Goal: Task Accomplishment & Management: Manage account settings

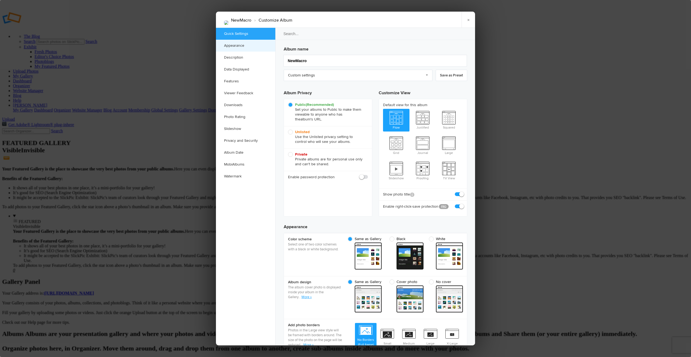
click at [239, 45] on link "Appearance" at bounding box center [245, 46] width 59 height 12
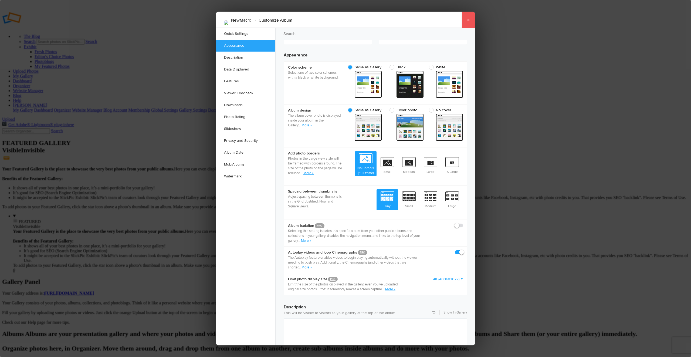
click at [469, 22] on link "×" at bounding box center [469, 20] width 14 height 16
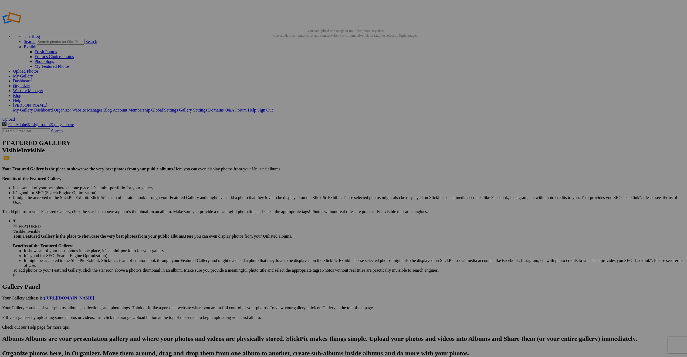
drag, startPoint x: 150, startPoint y: 159, endPoint x: 130, endPoint y: 95, distance: 67.0
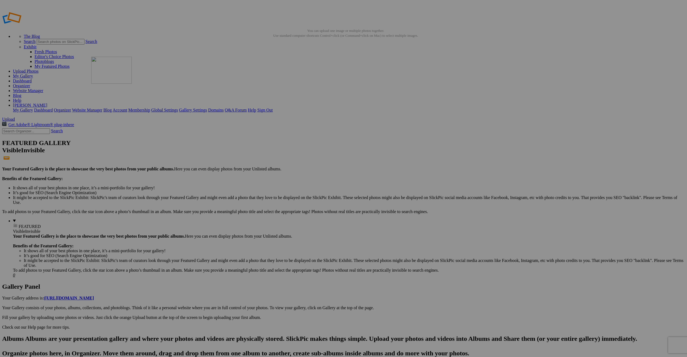
drag, startPoint x: 290, startPoint y: 223, endPoint x: 167, endPoint y: 95, distance: 177.8
drag, startPoint x: 385, startPoint y: 141, endPoint x: 221, endPoint y: 81, distance: 174.6
drag, startPoint x: 433, startPoint y: 144, endPoint x: 289, endPoint y: 76, distance: 159.4
drag, startPoint x: 488, startPoint y: 148, endPoint x: 318, endPoint y: 86, distance: 181.9
drag, startPoint x: 487, startPoint y: 86, endPoint x: 379, endPoint y: 83, distance: 107.8
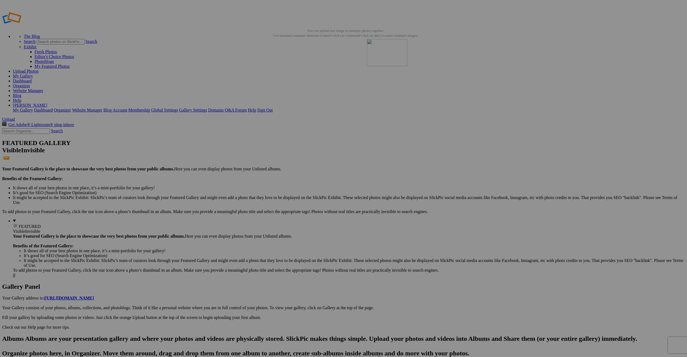
drag, startPoint x: 205, startPoint y: 211, endPoint x: 445, endPoint y: 78, distance: 274.6
drag, startPoint x: 634, startPoint y: 141, endPoint x: 483, endPoint y: 82, distance: 162.4
drag, startPoint x: 157, startPoint y: 204, endPoint x: 541, endPoint y: 80, distance: 403.3
drag, startPoint x: 294, startPoint y: 146, endPoint x: 596, endPoint y: 75, distance: 310.4
drag, startPoint x: 204, startPoint y: 154, endPoint x: 97, endPoint y: 147, distance: 107.2
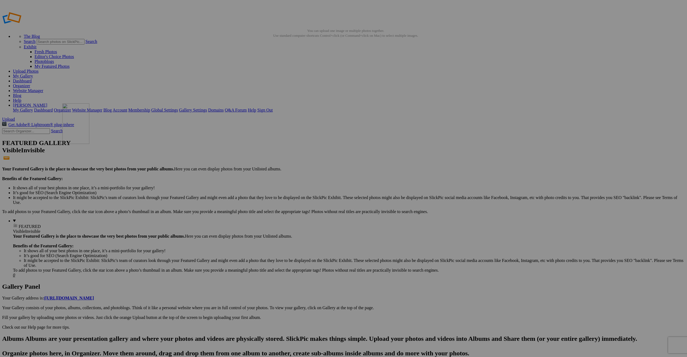
drag, startPoint x: 253, startPoint y: 144, endPoint x: 140, endPoint y: 142, distance: 113.2
drag, startPoint x: 342, startPoint y: 213, endPoint x: 168, endPoint y: 145, distance: 187.4
drag, startPoint x: 583, startPoint y: 151, endPoint x: 232, endPoint y: 144, distance: 351.1
drag, startPoint x: 164, startPoint y: 207, endPoint x: 269, endPoint y: 151, distance: 118.1
drag, startPoint x: 111, startPoint y: 208, endPoint x: 244, endPoint y: 139, distance: 149.5
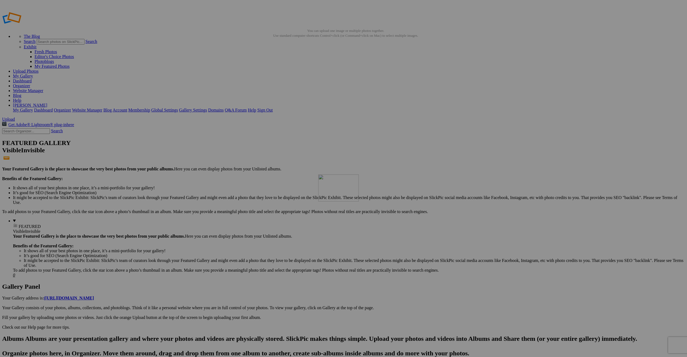
drag, startPoint x: 435, startPoint y: 156, endPoint x: 396, endPoint y: 213, distance: 69.2
drag, startPoint x: 525, startPoint y: 148, endPoint x: 370, endPoint y: 204, distance: 164.2
drag, startPoint x: 387, startPoint y: 202, endPoint x: 333, endPoint y: 203, distance: 54.3
drag, startPoint x: 388, startPoint y: 146, endPoint x: 283, endPoint y: 201, distance: 118.5
drag, startPoint x: 488, startPoint y: 152, endPoint x: 239, endPoint y: 200, distance: 254.1
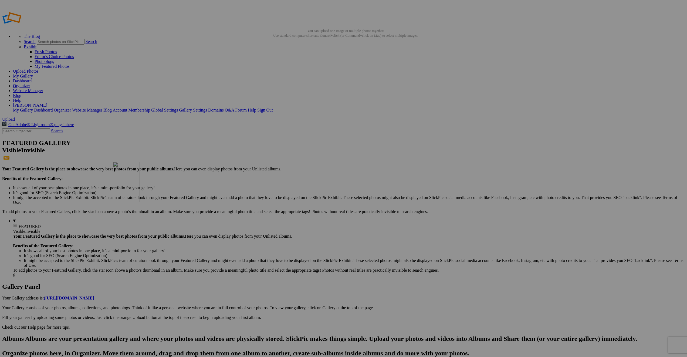
drag, startPoint x: 530, startPoint y: 155, endPoint x: 190, endPoint y: 201, distance: 343.0
drag, startPoint x: 392, startPoint y: 159, endPoint x: 138, endPoint y: 207, distance: 257.8
drag, startPoint x: 427, startPoint y: 158, endPoint x: 119, endPoint y: 211, distance: 312.6
drag, startPoint x: 343, startPoint y: 155, endPoint x: 278, endPoint y: 149, distance: 65.3
drag, startPoint x: 492, startPoint y: 153, endPoint x: 378, endPoint y: 147, distance: 114.7
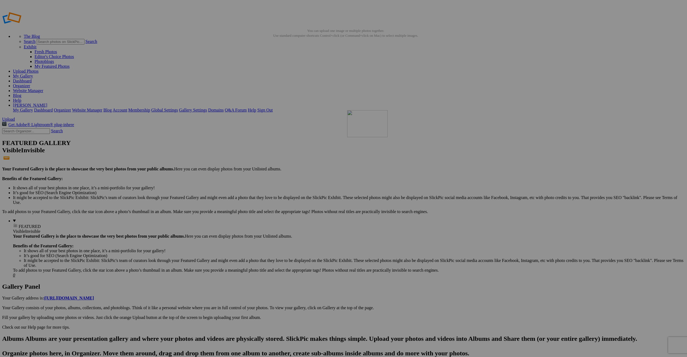
drag, startPoint x: 585, startPoint y: 151, endPoint x: 425, endPoint y: 149, distance: 159.9
drag, startPoint x: 540, startPoint y: 147, endPoint x: 426, endPoint y: 146, distance: 114.2
drag, startPoint x: 628, startPoint y: 153, endPoint x: 518, endPoint y: 147, distance: 110.3
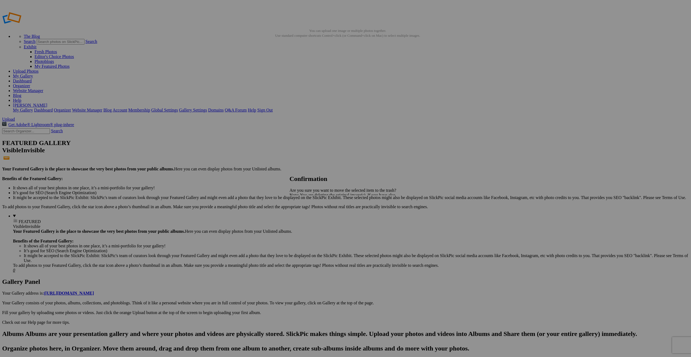
click at [308, 215] on span "Yes" at bounding box center [305, 214] width 6 height 5
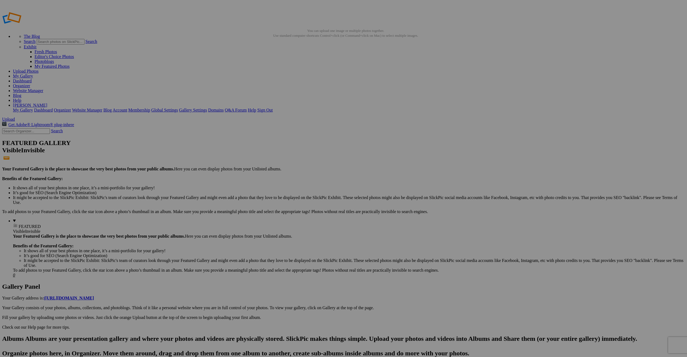
click at [30, 83] on link "Organizer" at bounding box center [21, 85] width 17 height 5
drag, startPoint x: 158, startPoint y: 86, endPoint x: 396, endPoint y: 84, distance: 237.6
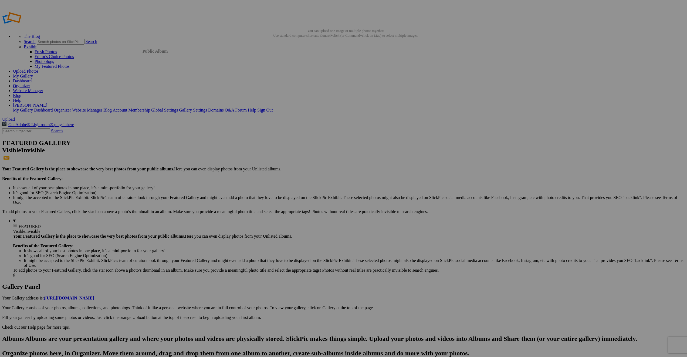
click at [30, 83] on link "Organizer" at bounding box center [21, 85] width 17 height 5
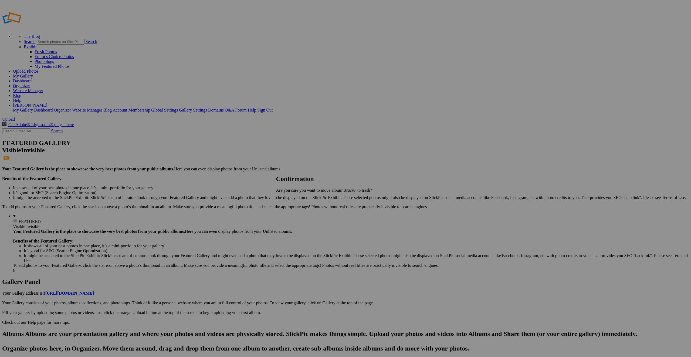
click at [294, 197] on span "Yes" at bounding box center [291, 199] width 6 height 5
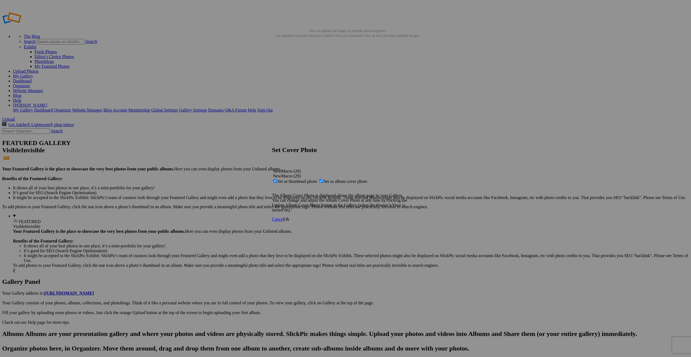
click at [289, 221] on link "Ok" at bounding box center [286, 219] width 5 height 5
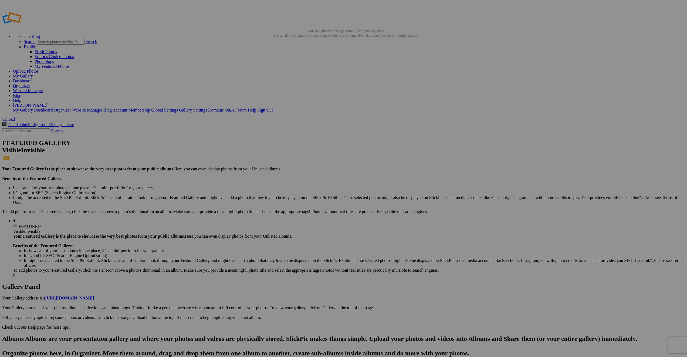
click at [30, 83] on link "Organizer" at bounding box center [21, 85] width 17 height 5
type input "Portfolio"
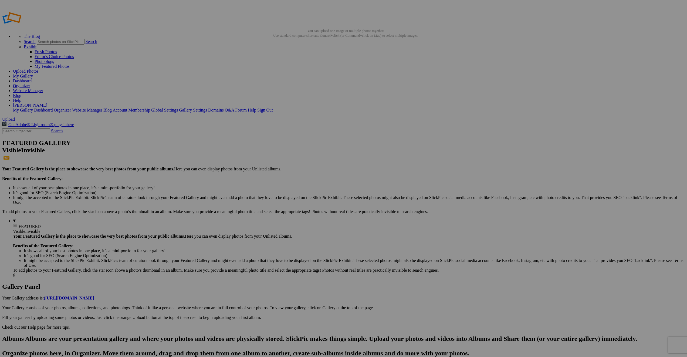
drag, startPoint x: 90, startPoint y: 30, endPoint x: 66, endPoint y: 32, distance: 24.7
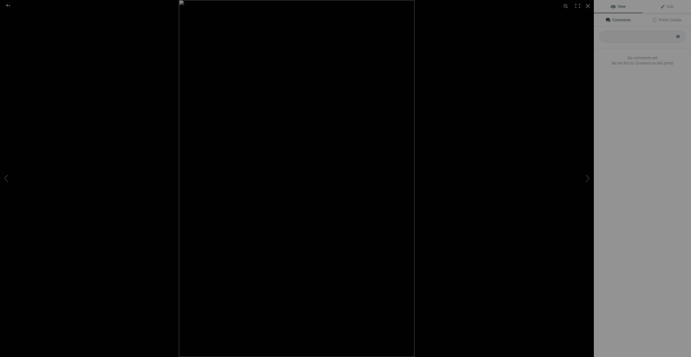
type input "Portfolio"
click at [184, 77] on img at bounding box center [297, 178] width 236 height 357
click at [184, 77] on img at bounding box center [297, 185] width 252 height 381
click at [5, 5] on div at bounding box center [7, 5] width 19 height 11
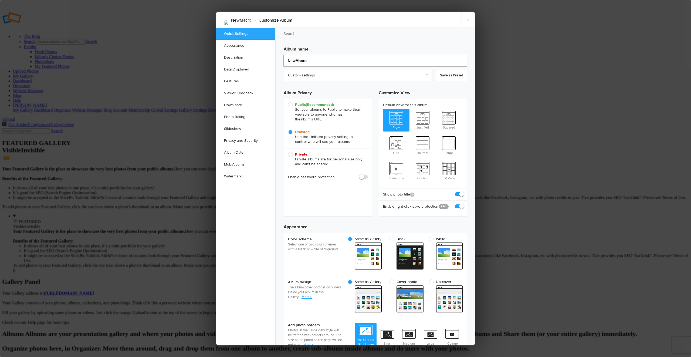
click at [296, 61] on input "NewMacro" at bounding box center [376, 61] width 184 height 12
type input "Macro"
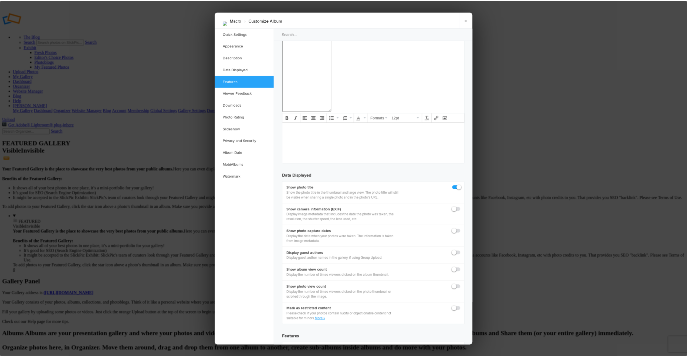
scroll to position [390, 0]
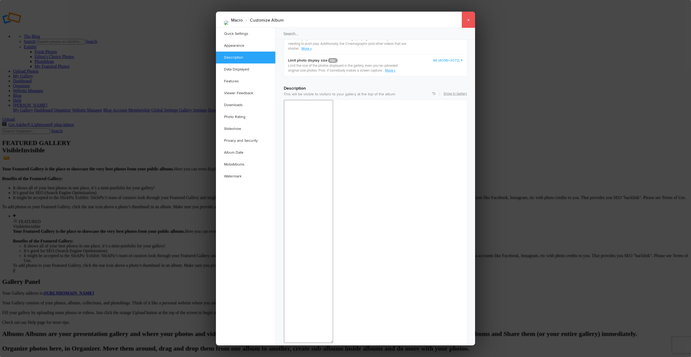
type input "Macro"
click at [466, 21] on link "×" at bounding box center [469, 20] width 14 height 16
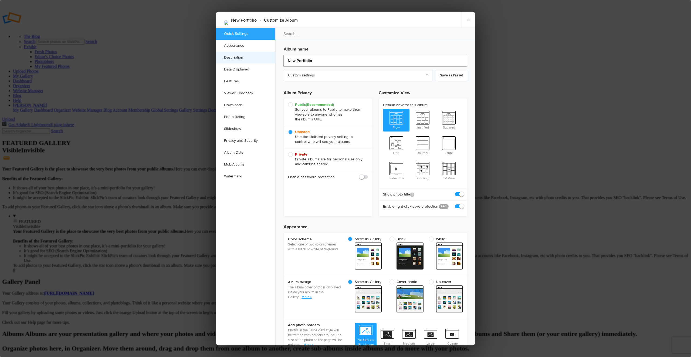
drag, startPoint x: 297, startPoint y: 61, endPoint x: 272, endPoint y: 58, distance: 25.0
click at [272, 58] on div "Quick Settings Appearance Description Data Displayed Features Viewer Feedback D…" at bounding box center [345, 187] width 259 height 318
type input "Portfolio"
click at [467, 21] on link "×" at bounding box center [469, 20] width 14 height 16
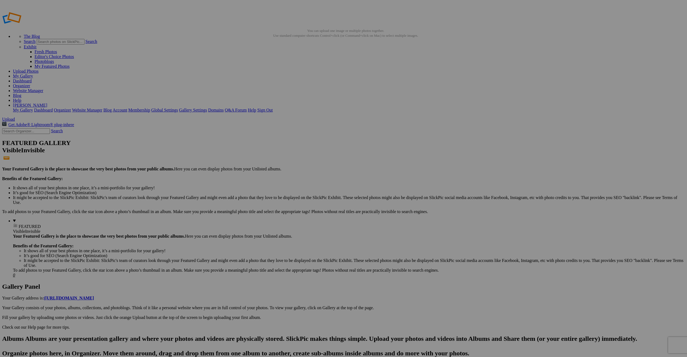
click at [30, 83] on link "Organizer" at bounding box center [21, 85] width 17 height 5
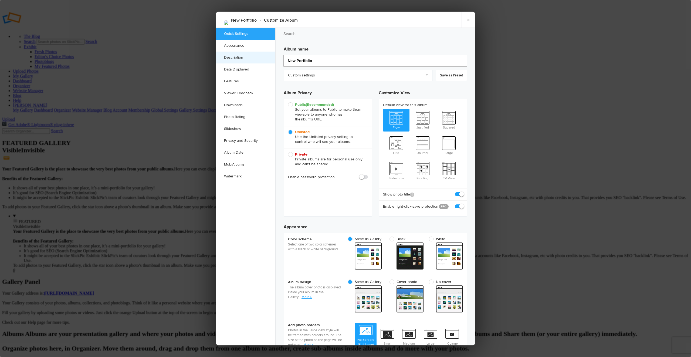
drag, startPoint x: 296, startPoint y: 60, endPoint x: 267, endPoint y: 59, distance: 29.4
click at [268, 58] on div "Quick Settings Appearance Description Data Displayed Features Viewer Feedback D…" at bounding box center [345, 187] width 259 height 318
type input "ortfolio"
type input "Ortfolio"
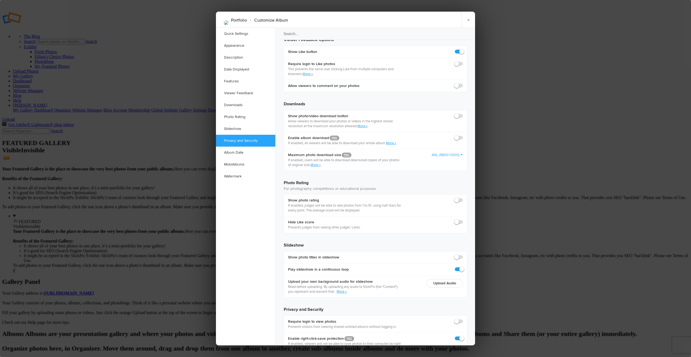
scroll to position [905, 0]
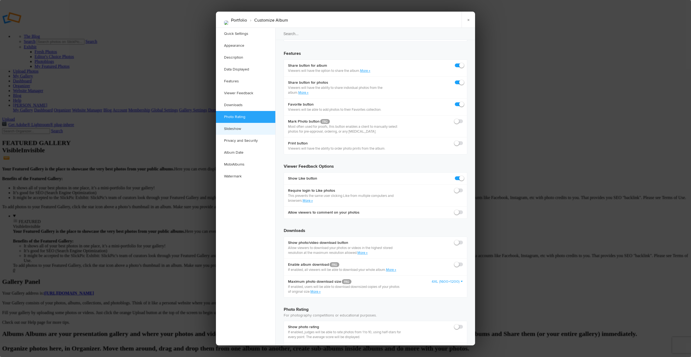
type input "Portfolio"
click at [240, 132] on link "Slideshow" at bounding box center [245, 129] width 59 height 12
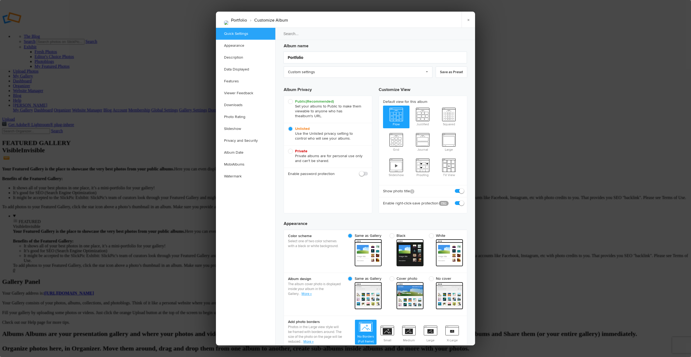
scroll to position [0, 0]
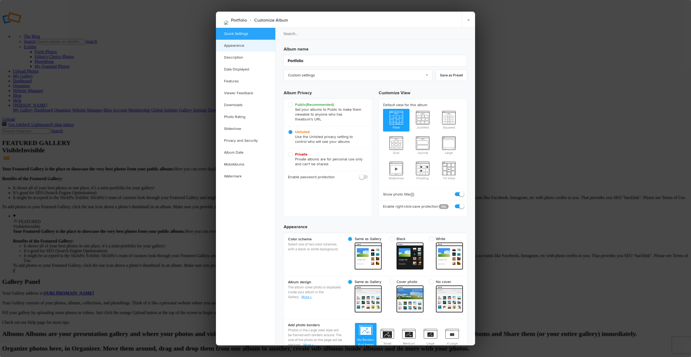
click at [228, 45] on link "Appearance" at bounding box center [245, 46] width 59 height 12
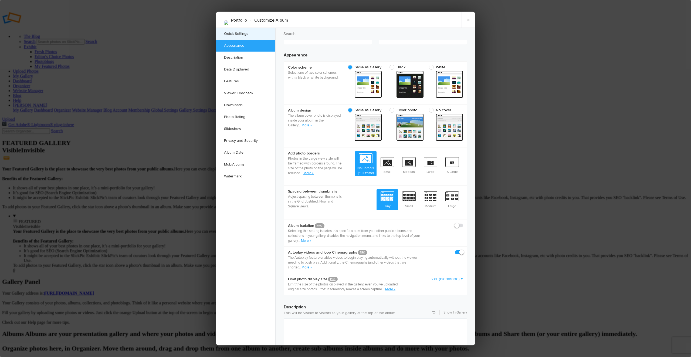
click at [235, 34] on link "Quick Settings" at bounding box center [245, 34] width 59 height 12
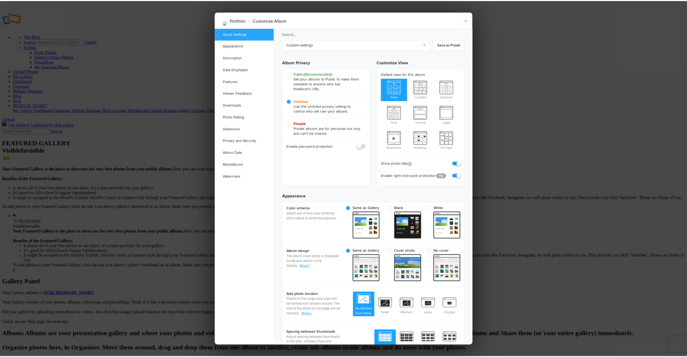
scroll to position [4, 0]
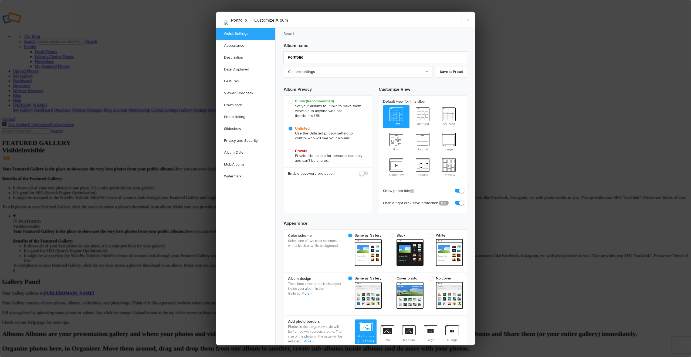
click at [292, 101] on span "Public (Recommended) Set your albums to Public to make them viewable to anyone …" at bounding box center [326, 108] width 77 height 19
click at [288, 99] on input "Public (Recommended) Set your albums to Public to make them viewable to anyone …" at bounding box center [288, 99] width 0 height 0
radio input "true"
click at [292, 130] on span "Unlisted Use the Unlisted privacy setting to control who will see your albums." at bounding box center [326, 133] width 77 height 15
click at [288, 126] on input "Unlisted Use the Unlisted privacy setting to control who will see your albums." at bounding box center [288, 126] width 0 height 0
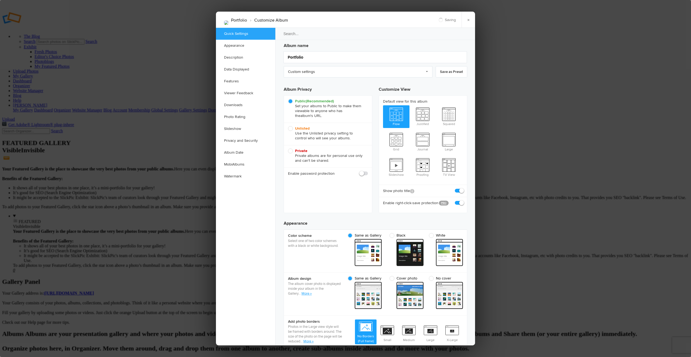
radio input "true"
click at [466, 18] on link "×" at bounding box center [469, 20] width 14 height 16
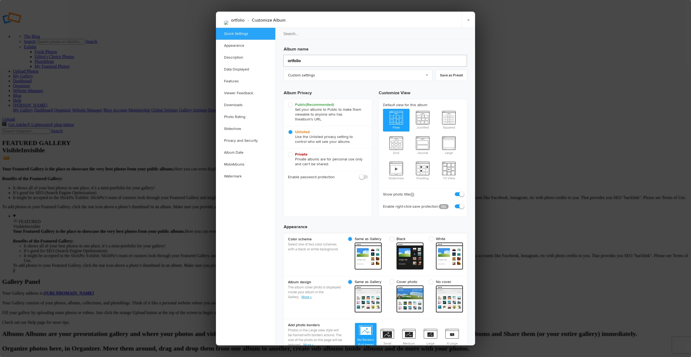
click at [288, 59] on input "ortfolio" at bounding box center [376, 61] width 184 height 12
type input "Portfolio"
click at [471, 20] on link "×" at bounding box center [469, 20] width 14 height 16
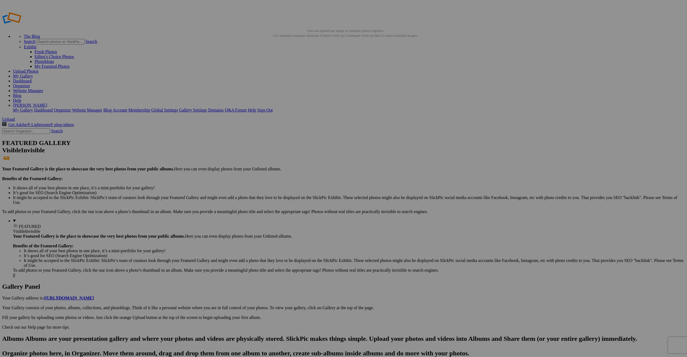
click at [30, 83] on link "Organizer" at bounding box center [21, 85] width 17 height 5
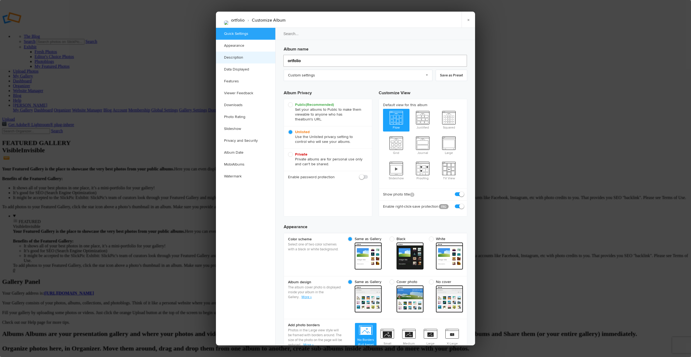
drag, startPoint x: 301, startPoint y: 61, endPoint x: 268, endPoint y: 59, distance: 32.8
click at [268, 59] on div "Quick Settings Appearance Description Data Displayed Features Viewer Feedback D…" at bounding box center [345, 187] width 259 height 318
type input "Portfolio"
click at [470, 20] on link "×" at bounding box center [469, 20] width 14 height 16
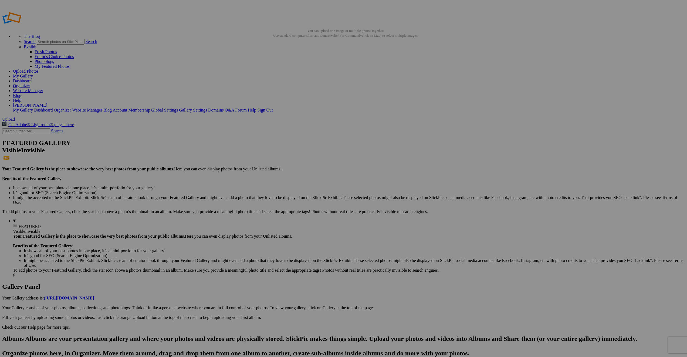
type input "Portfolio"
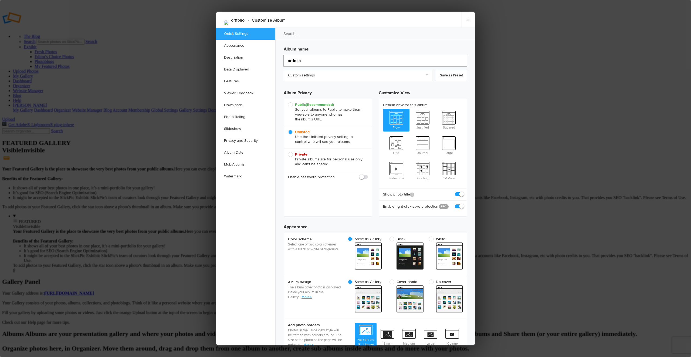
click at [289, 61] on input "ortfolio" at bounding box center [376, 61] width 184 height 12
click at [317, 64] on input "Portfolio" at bounding box center [376, 61] width 184 height 12
type input "Portfolio"
click at [312, 81] on link "Custom settings" at bounding box center [358, 75] width 149 height 11
click at [315, 76] on link "Custom settings" at bounding box center [358, 75] width 149 height 11
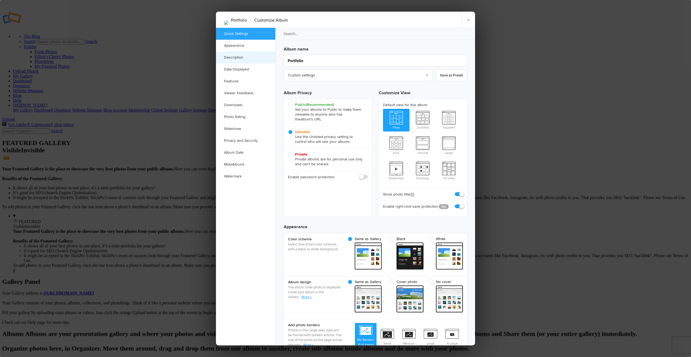
click at [234, 56] on link "Description" at bounding box center [245, 58] width 59 height 12
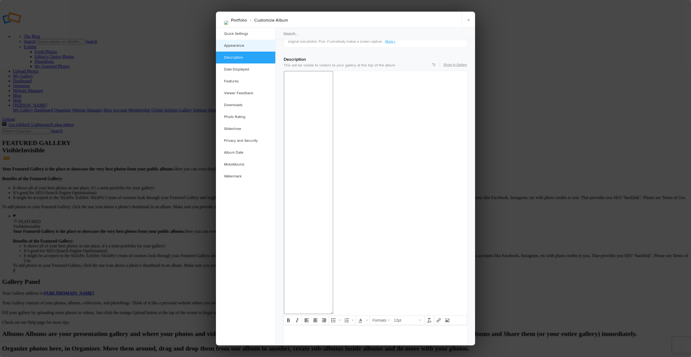
click at [236, 44] on link "Appearance" at bounding box center [245, 46] width 59 height 12
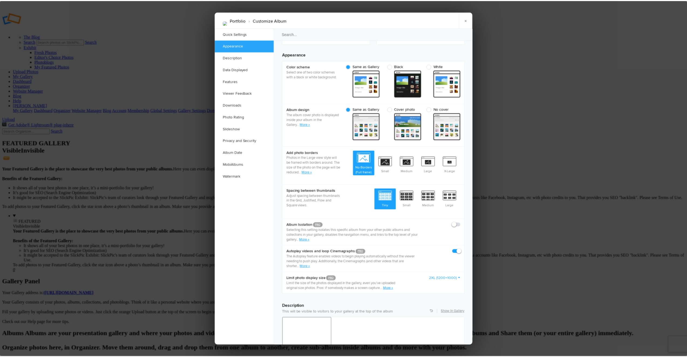
scroll to position [172, 0]
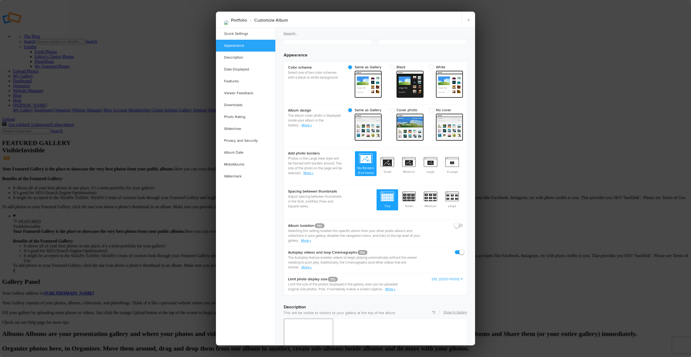
click at [468, 20] on link "×" at bounding box center [469, 20] width 14 height 16
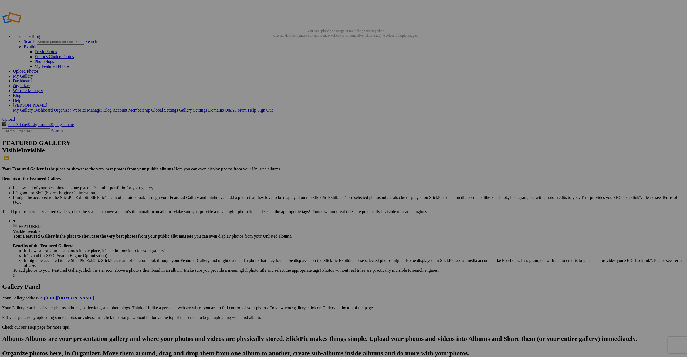
click at [30, 83] on link "Organizer" at bounding box center [21, 85] width 17 height 5
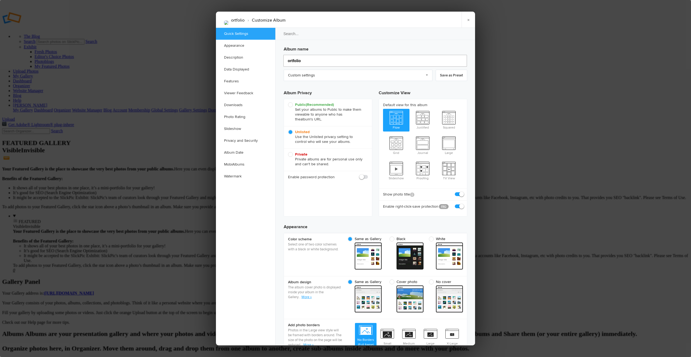
drag, startPoint x: 308, startPoint y: 57, endPoint x: 277, endPoint y: 62, distance: 32.2
drag, startPoint x: 328, startPoint y: 61, endPoint x: 268, endPoint y: 60, distance: 59.9
click at [268, 60] on div "Quick Settings Appearance Description Data Displayed Features Viewer Feedback D…" at bounding box center [345, 187] width 259 height 318
type input "Port"
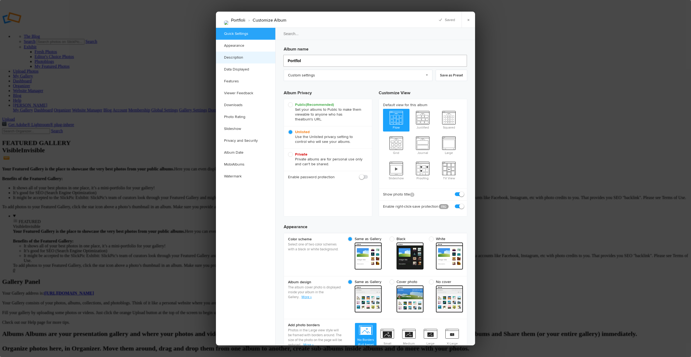
type input "Portflo"
type input "Portf"
click at [463, 62] on input "Portfolio" at bounding box center [376, 61] width 184 height 12
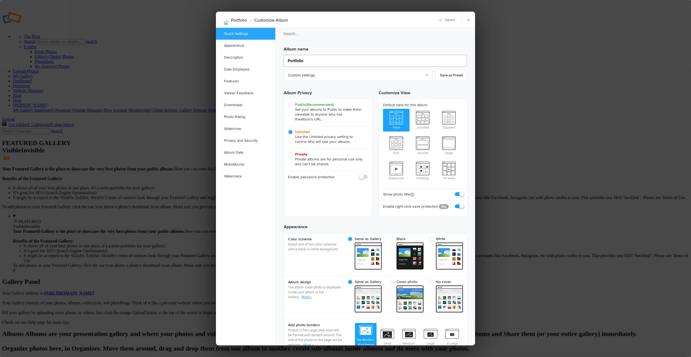
click at [460, 61] on input "Portfolio" at bounding box center [376, 61] width 184 height 12
click at [398, 63] on input "Portfolio" at bounding box center [376, 61] width 184 height 12
type input "Portfolio"
click at [361, 74] on link "Custom settings" at bounding box center [358, 75] width 149 height 11
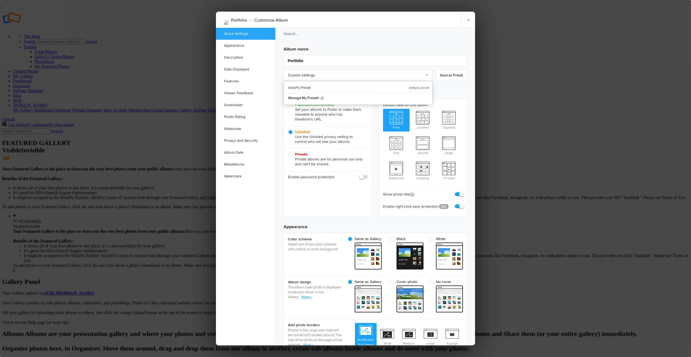
click at [310, 110] on span "Public (Recommended) Set your albums to Public to make them viewable to anyone …" at bounding box center [326, 111] width 77 height 19
click at [288, 102] on input "Public (Recommended) Set your albums to Public to make them viewable to anyone …" at bounding box center [288, 102] width 0 height 0
radio input "true"
click at [293, 131] on span "Unlisted Use the Unlisted privacy setting to control who will see your albums." at bounding box center [326, 137] width 77 height 15
click at [288, 130] on input "Unlisted Use the Unlisted privacy setting to control who will see your albums." at bounding box center [288, 129] width 0 height 0
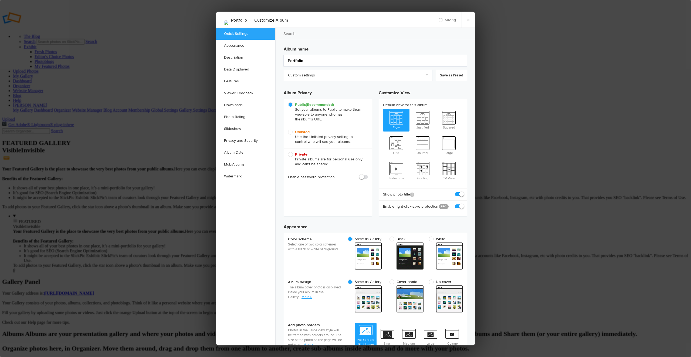
radio input "true"
click at [244, 51] on link "Appearance" at bounding box center [245, 46] width 59 height 12
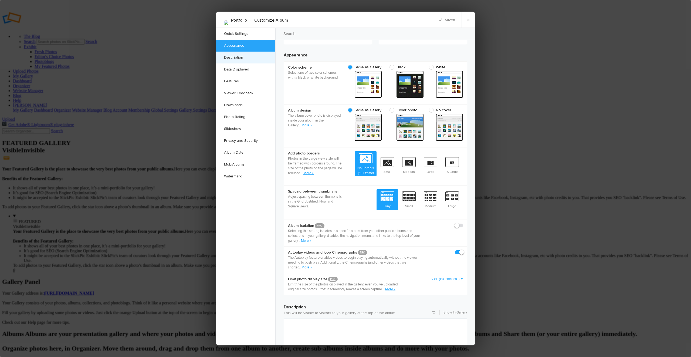
click at [246, 55] on link "Description" at bounding box center [245, 58] width 59 height 12
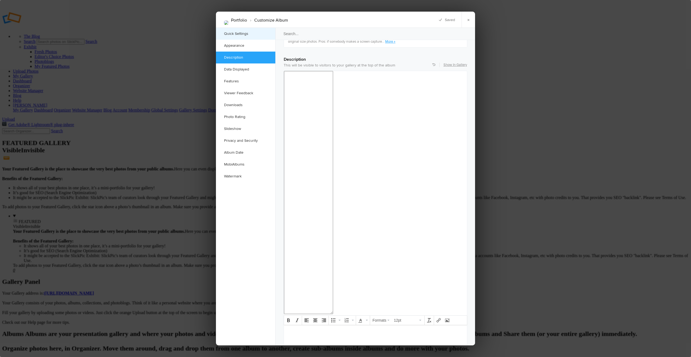
click at [237, 33] on link "Quick Settings" at bounding box center [245, 34] width 59 height 12
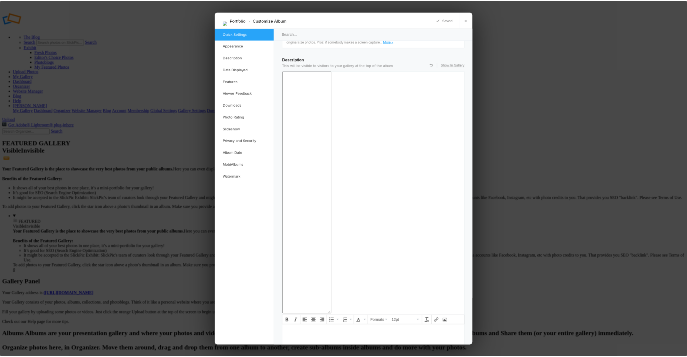
scroll to position [4, 0]
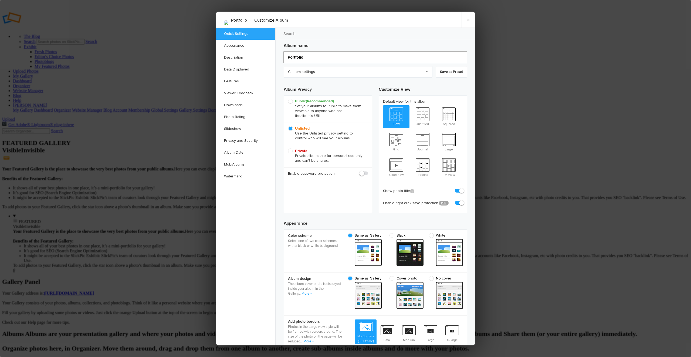
click at [305, 59] on input "Portfolio" at bounding box center [376, 57] width 184 height 12
click at [380, 58] on input "Portfolio" at bounding box center [376, 57] width 184 height 12
click at [470, 21] on link "×" at bounding box center [469, 20] width 14 height 16
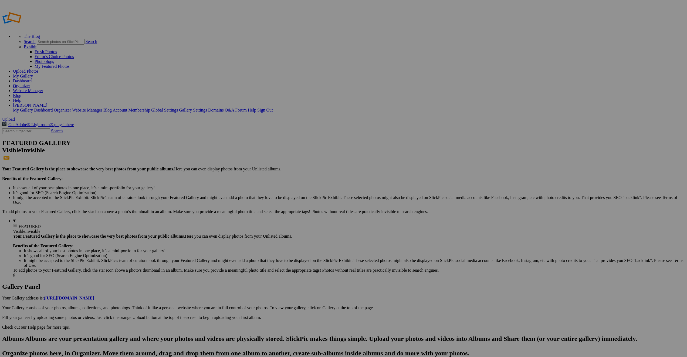
type input "Portfolio"
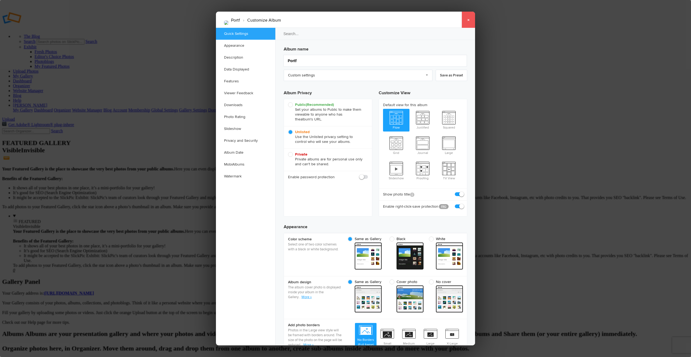
click at [468, 21] on link "×" at bounding box center [469, 20] width 14 height 16
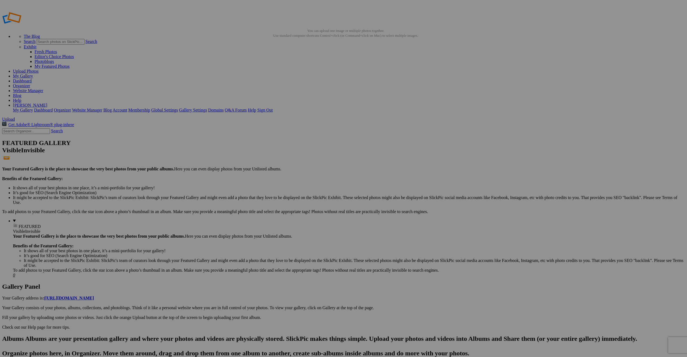
type input "Portfolio"
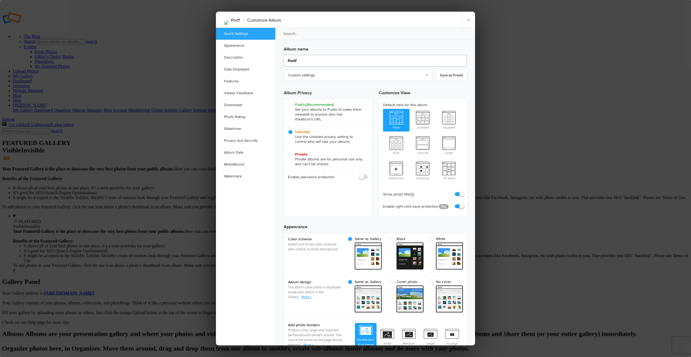
click at [300, 60] on input "Portf" at bounding box center [376, 61] width 184 height 12
type input "Portfoli"
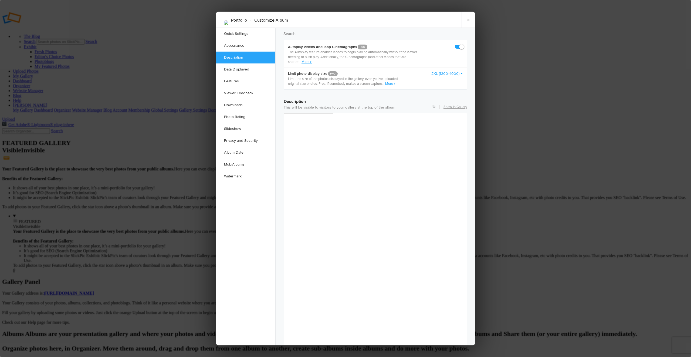
scroll to position [407, 0]
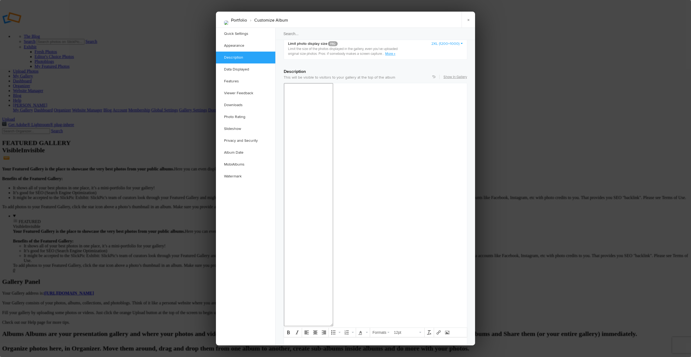
type input "Portfolio"
checkbox input "false"
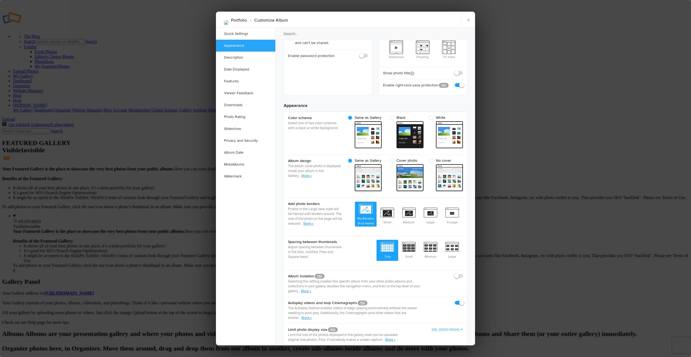
scroll to position [0, 0]
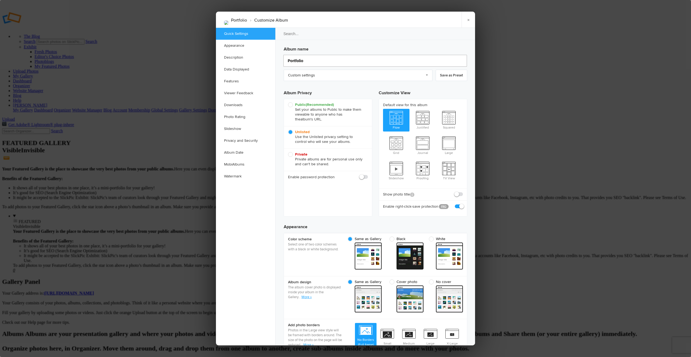
drag, startPoint x: 319, startPoint y: 56, endPoint x: 308, endPoint y: 67, distance: 16.0
click at [319, 56] on input "Portfolio" at bounding box center [376, 61] width 184 height 12
click at [308, 67] on div "Album name Portfolio Custom settings Custom settings SlickPic Preset Manage My …" at bounding box center [376, 128] width 184 height 169
click at [308, 63] on input "Portfolio" at bounding box center [376, 61] width 184 height 12
click at [467, 21] on link "×" at bounding box center [469, 20] width 14 height 16
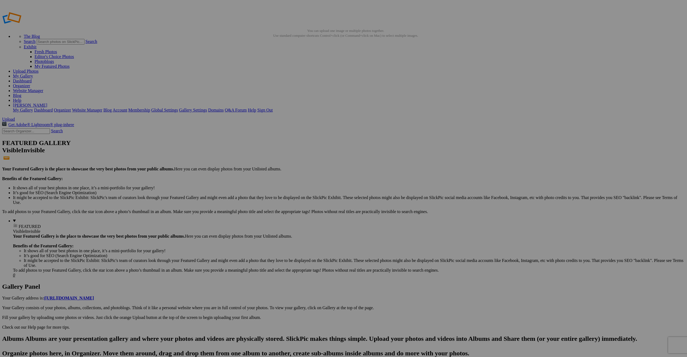
type input "Portfolio"
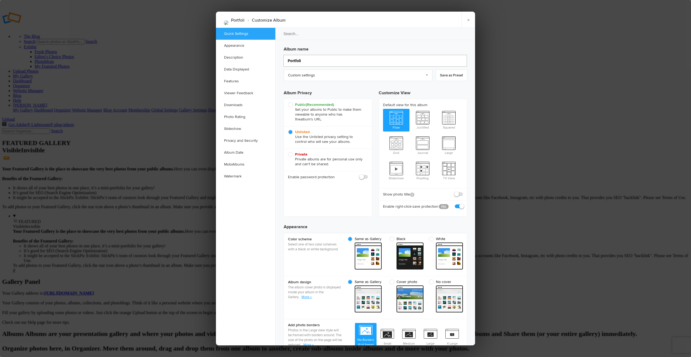
click at [307, 60] on input "Portfoli" at bounding box center [376, 61] width 184 height 12
type input "Portfolio"
click at [294, 107] on span "Public (Recommended) Set your albums to Public to make them viewable to anyone …" at bounding box center [326, 111] width 77 height 19
click at [288, 102] on input "Public (Recommended) Set your albums to Public to make them viewable to anyone …" at bounding box center [288, 102] width 0 height 0
radio input "true"
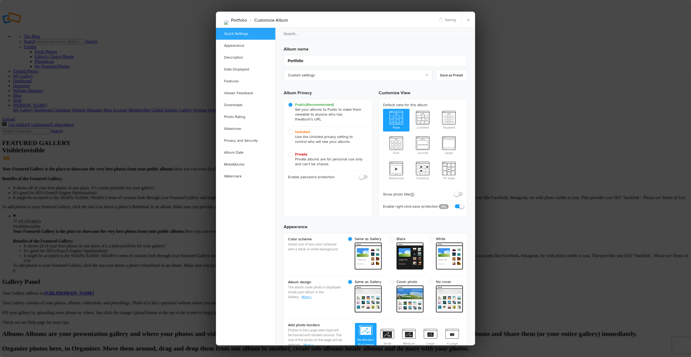
click at [292, 133] on span "Unlisted Use the Unlisted privacy setting to control who will see your albums." at bounding box center [326, 137] width 77 height 15
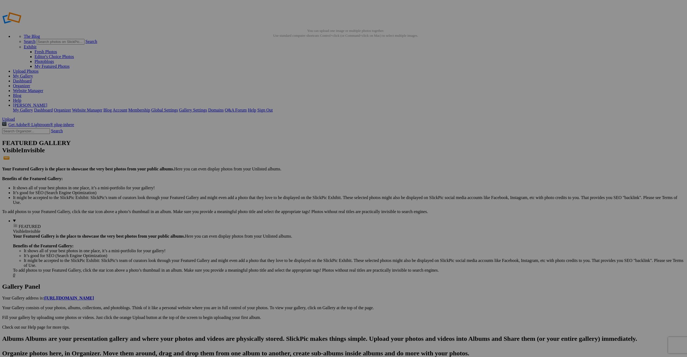
type input "Portfolio"
click at [30, 83] on link "Organizer" at bounding box center [21, 85] width 17 height 5
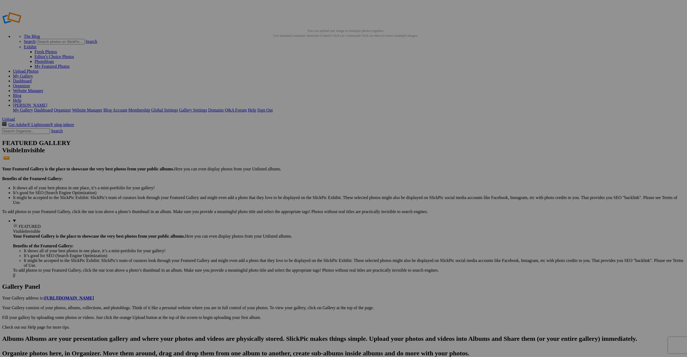
drag, startPoint x: 104, startPoint y: 30, endPoint x: 64, endPoint y: 29, distance: 40.5
type input "Portfolio"
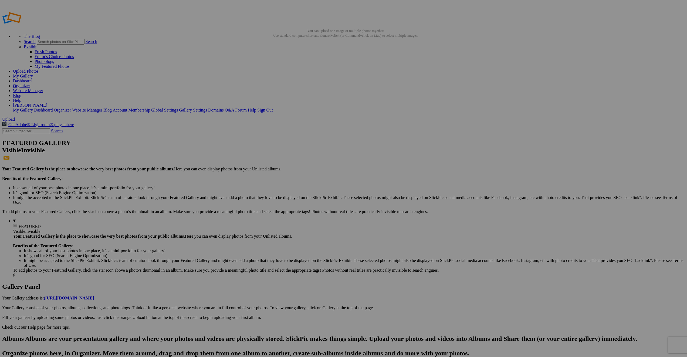
drag, startPoint x: 109, startPoint y: 29, endPoint x: 58, endPoint y: 31, distance: 51.3
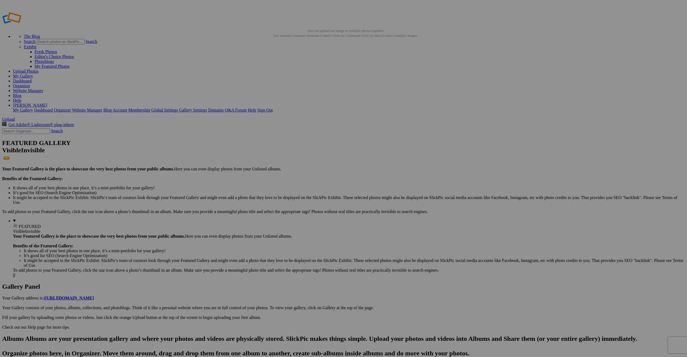
type input "Portfolio"
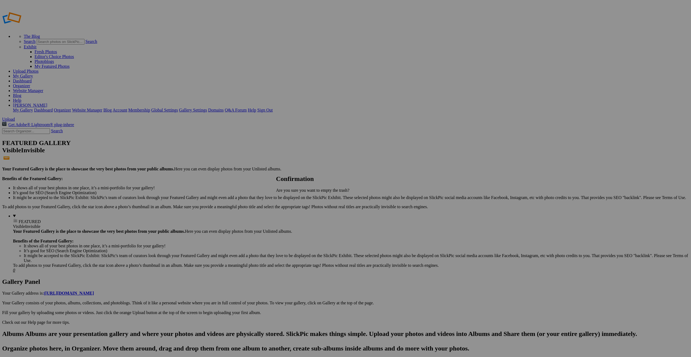
click at [299, 208] on span "Delete" at bounding box center [293, 209] width 11 height 5
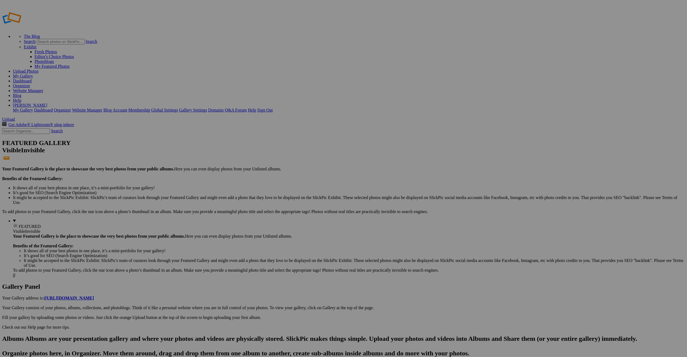
click at [47, 103] on link "[PERSON_NAME]" at bounding box center [30, 105] width 34 height 5
click at [273, 108] on link "Sign Out" at bounding box center [264, 110] width 15 height 5
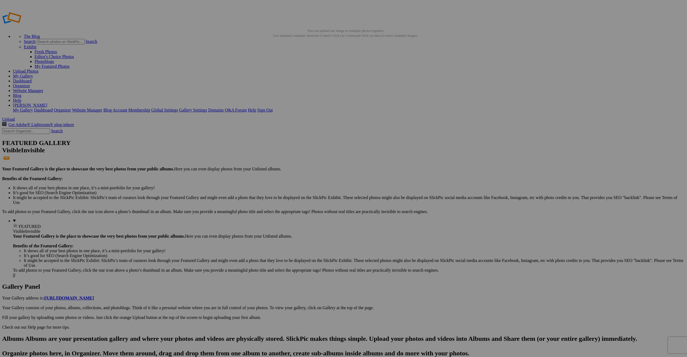
type input "Portfolio"
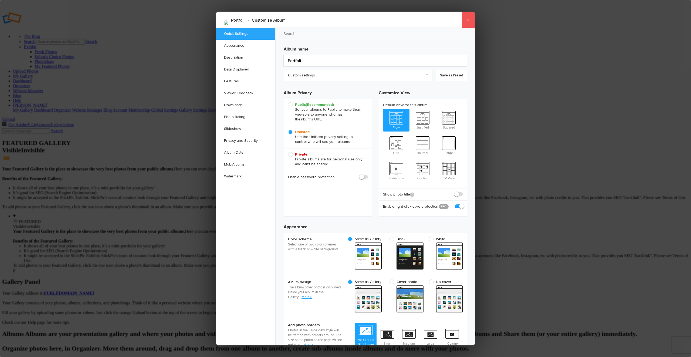
click at [470, 21] on link "×" at bounding box center [469, 20] width 14 height 16
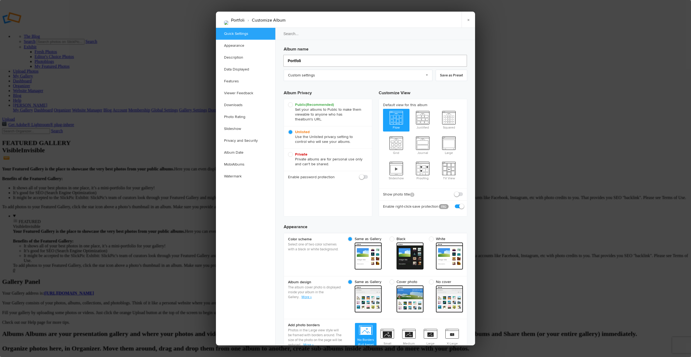
click at [303, 62] on input "Portfoli" at bounding box center [376, 61] width 184 height 12
drag, startPoint x: 305, startPoint y: 62, endPoint x: 267, endPoint y: 57, distance: 38.1
click at [270, 56] on div "Quick Settings Appearance Description Data Displayed Features Viewer Feedback D…" at bounding box center [345, 187] width 259 height 318
type input "Po"
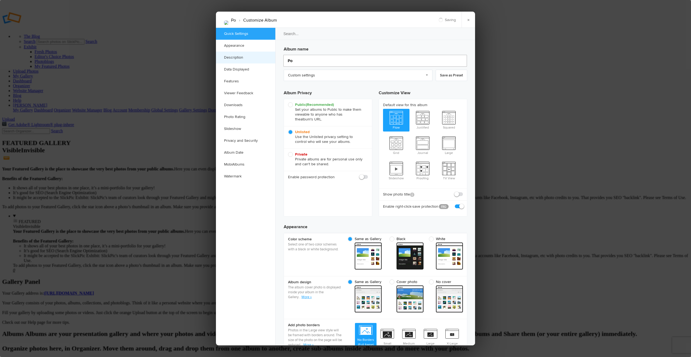
type input "Por"
type input "Port"
click at [342, 58] on input "Portfolio" at bounding box center [376, 61] width 184 height 12
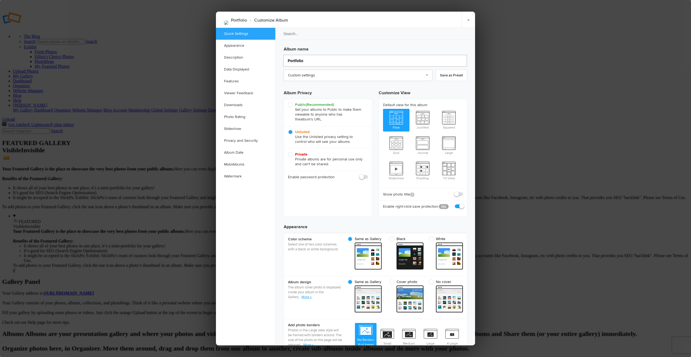
type input "Portfolio"
click at [323, 73] on link "Custom settings" at bounding box center [358, 75] width 149 height 11
click at [329, 62] on input "Portfolio" at bounding box center [376, 61] width 184 height 12
click at [291, 103] on span "Public (Recommended) Set your albums to Public to make them viewable to anyone …" at bounding box center [326, 111] width 77 height 19
click at [288, 102] on input "Public (Recommended) Set your albums to Public to make them viewable to anyone …" at bounding box center [288, 102] width 0 height 0
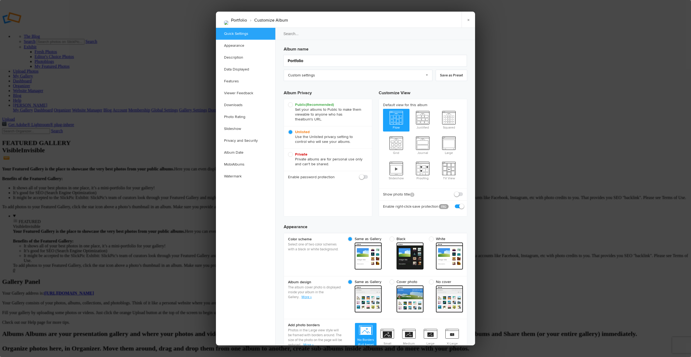
radio input "true"
click at [291, 131] on span "Unlisted Use the Unlisted privacy setting to control who will see your albums." at bounding box center [326, 137] width 77 height 15
click at [288, 130] on input "Unlisted Use the Unlisted privacy setting to control who will see your albums." at bounding box center [288, 129] width 0 height 0
radio input "true"
click at [291, 151] on div "Private Private albums are for personal use only and can't be shared." at bounding box center [328, 160] width 88 height 22
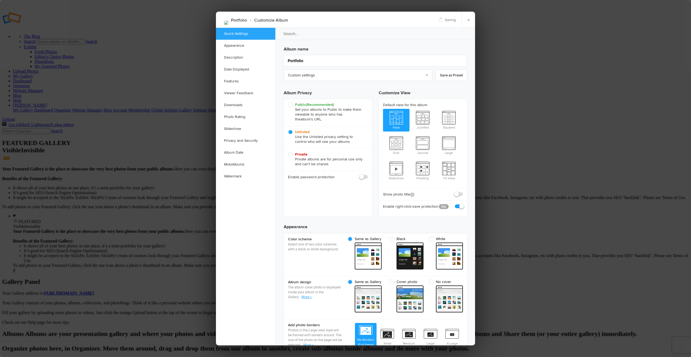
click at [292, 157] on span "Private Private albums are for personal use only and can't be shared." at bounding box center [326, 159] width 77 height 15
click at [288, 152] on input "Private Private albums are for personal use only and can't be shared." at bounding box center [288, 152] width 0 height 0
radio input "true"
click at [368, 174] on span at bounding box center [368, 174] width 0 height 0
click at [368, 174] on input "checkbox" at bounding box center [368, 174] width 0 height 0
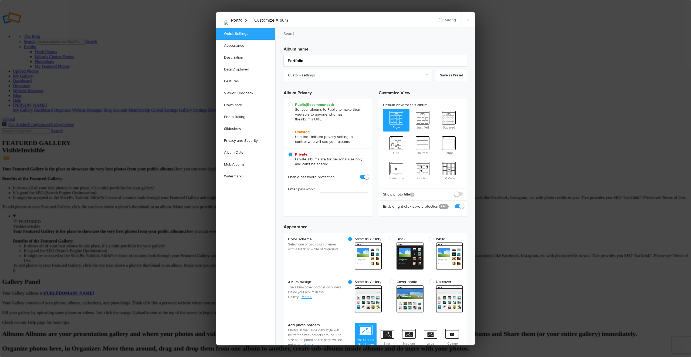
click at [368, 174] on span at bounding box center [368, 174] width 0 height 0
click at [368, 174] on input "checkbox" at bounding box center [368, 174] width 0 height 0
click at [368, 174] on span at bounding box center [368, 174] width 0 height 0
click at [368, 174] on input "checkbox" at bounding box center [368, 174] width 0 height 0
click at [368, 174] on span at bounding box center [368, 174] width 0 height 0
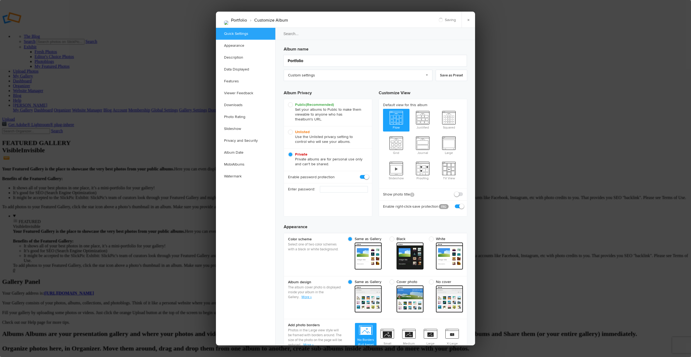
click at [368, 174] on input "checkbox" at bounding box center [368, 174] width 0 height 0
checkbox input "false"
click at [293, 130] on span "Unlisted Use the Unlisted privacy setting to control who will see your albums." at bounding box center [326, 137] width 77 height 15
click at [288, 130] on input "Unlisted Use the Unlisted privacy setting to control who will see your albums." at bounding box center [288, 129] width 0 height 0
radio input "true"
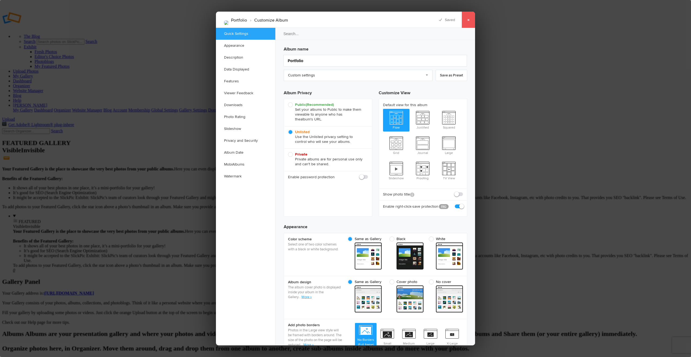
click at [470, 21] on link "×" at bounding box center [469, 20] width 14 height 16
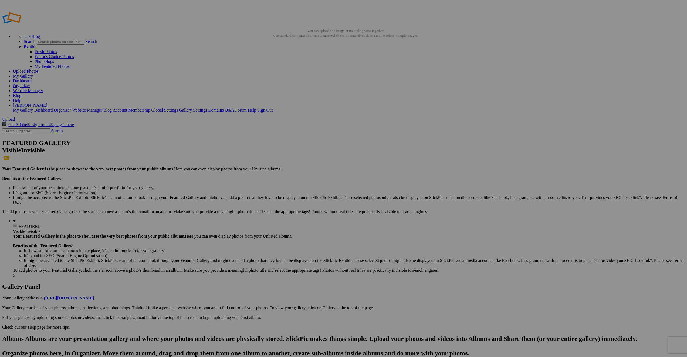
type input "Portfolio"
type input "Portolio"
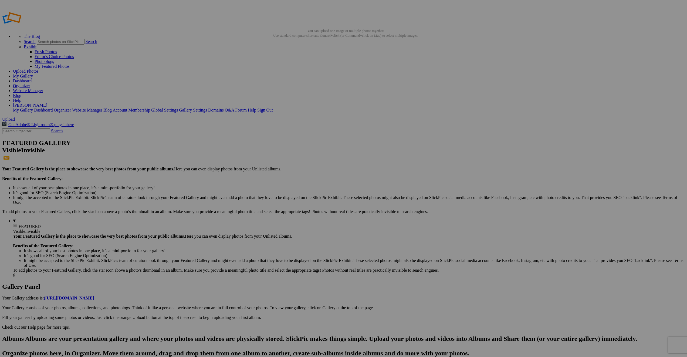
type input "Portfolio"
drag, startPoint x: 90, startPoint y: 29, endPoint x: 96, endPoint y: 31, distance: 6.1
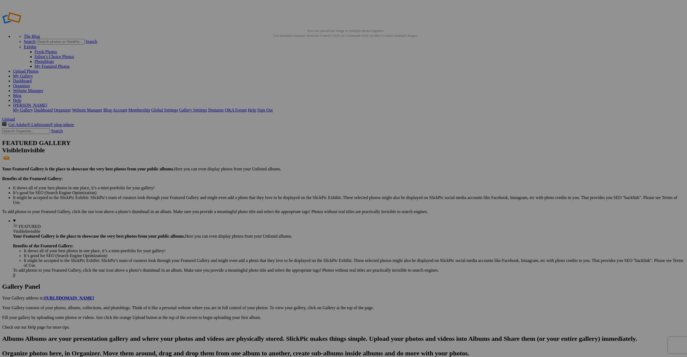
type input "Portfolio"
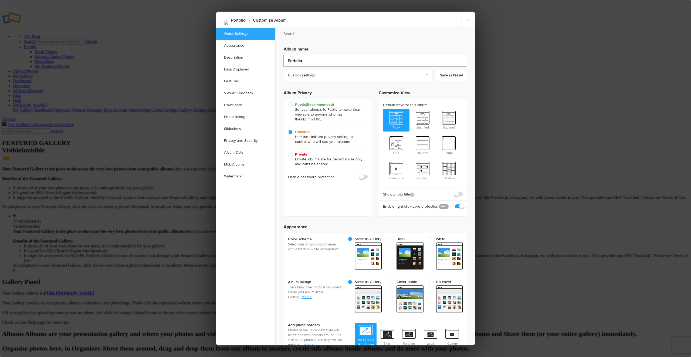
click at [294, 63] on input "Portolio" at bounding box center [376, 61] width 184 height 12
type input "Portfolio"
click at [224, 59] on link "Description" at bounding box center [245, 58] width 59 height 12
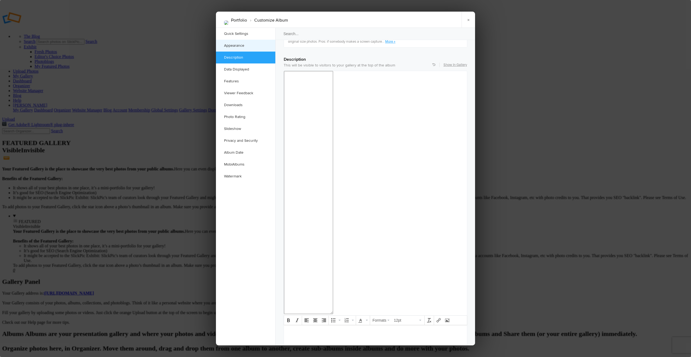
click at [251, 46] on link "Appearance" at bounding box center [245, 46] width 59 height 12
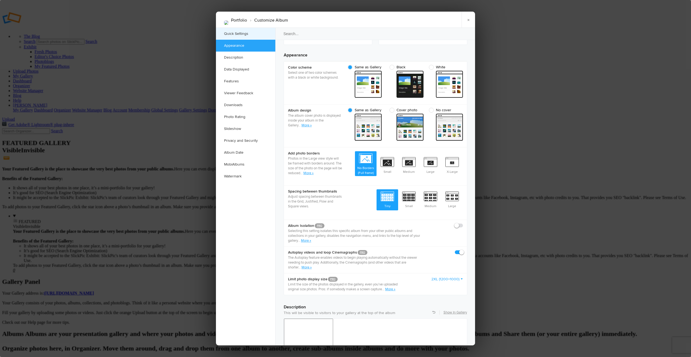
click at [244, 33] on link "Quick Settings" at bounding box center [245, 34] width 59 height 12
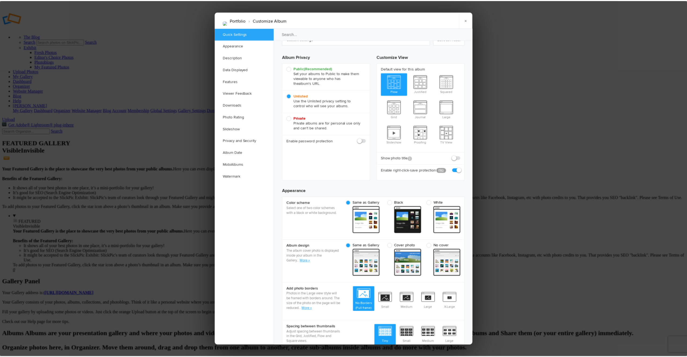
scroll to position [4, 0]
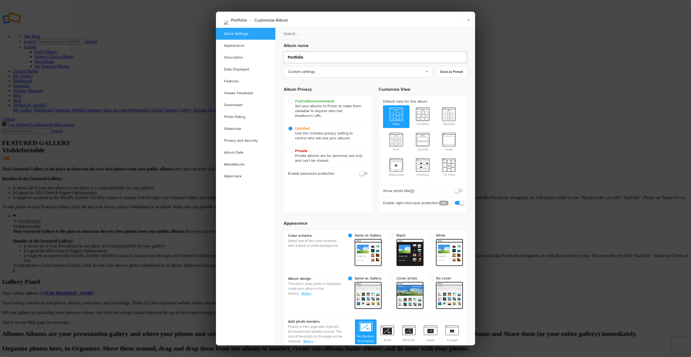
click at [316, 56] on input "Portfolio" at bounding box center [376, 57] width 184 height 12
click at [466, 21] on link "×" at bounding box center [469, 20] width 14 height 16
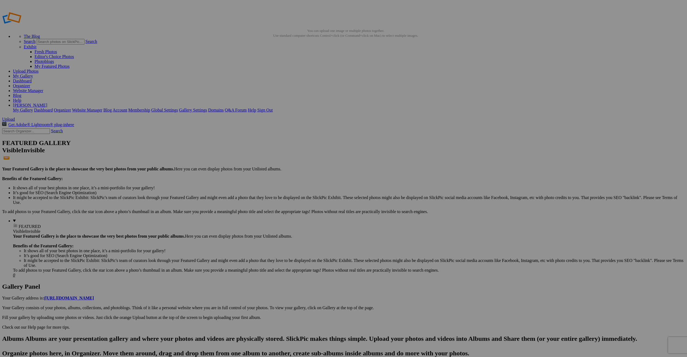
drag, startPoint x: 111, startPoint y: 29, endPoint x: 251, endPoint y: 27, distance: 140.2
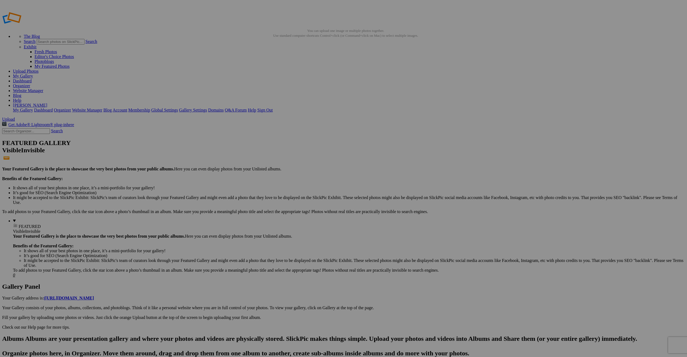
type input "Portfolio"
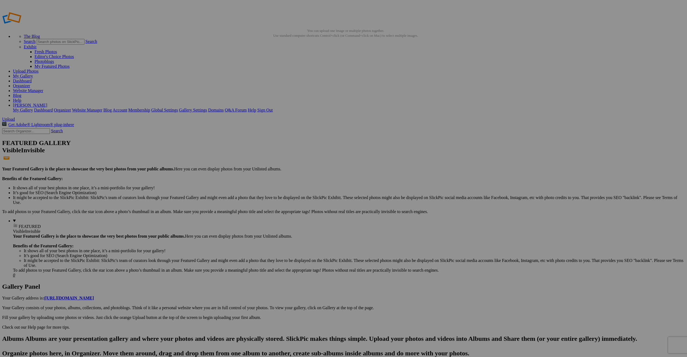
drag, startPoint x: 105, startPoint y: 31, endPoint x: 63, endPoint y: 33, distance: 42.7
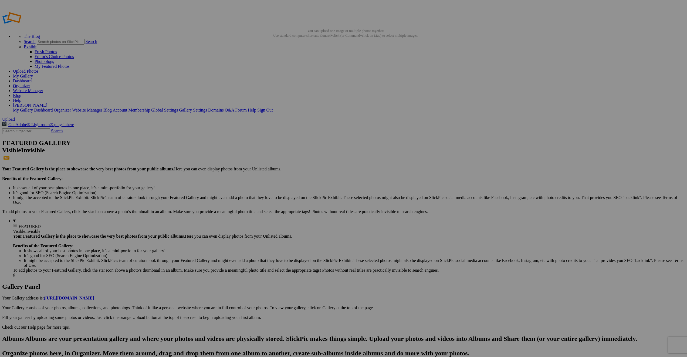
drag, startPoint x: 111, startPoint y: 28, endPoint x: 63, endPoint y: 26, distance: 48.1
type input "Portfolio"
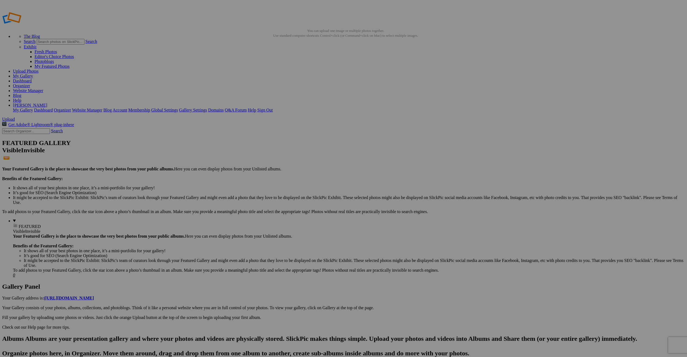
type input "Portfolio"
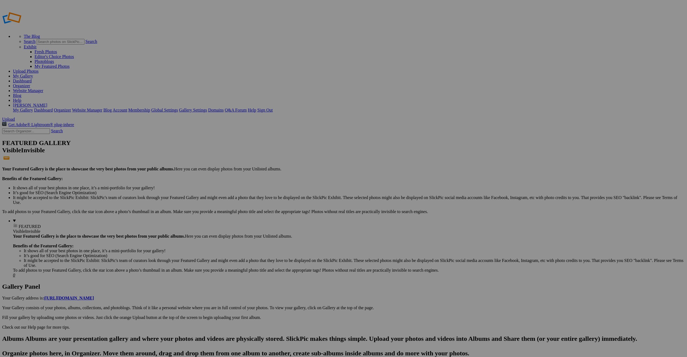
drag, startPoint x: 101, startPoint y: 31, endPoint x: 74, endPoint y: 29, distance: 27.1
type input "Portfolio"
drag, startPoint x: 99, startPoint y: 32, endPoint x: 76, endPoint y: 31, distance: 23.2
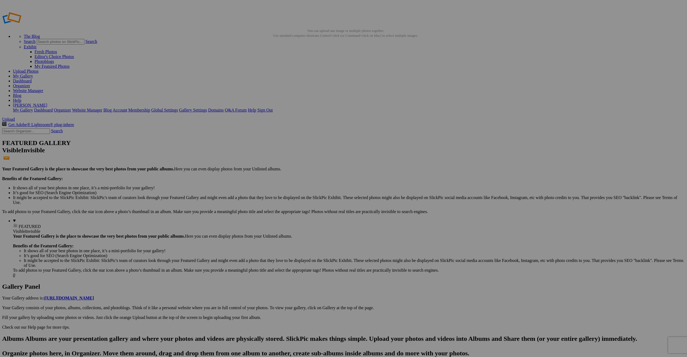
type input "Portfolio"
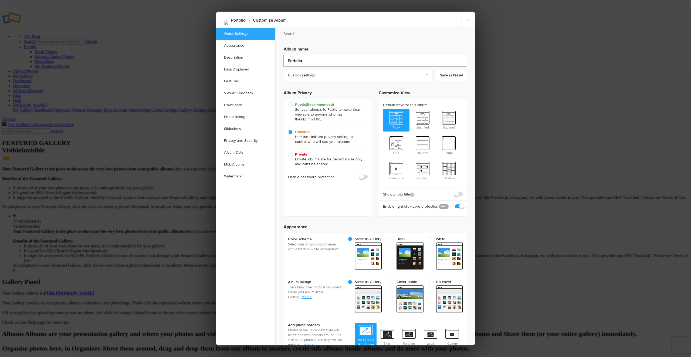
click at [295, 61] on input "Portolio" at bounding box center [376, 61] width 184 height 12
type input "Portfolio"
click at [464, 19] on link "×" at bounding box center [469, 20] width 14 height 16
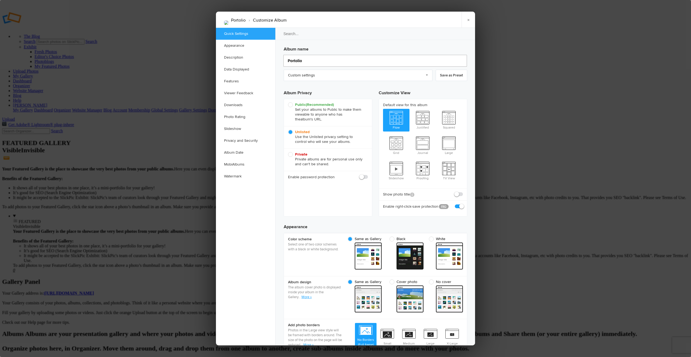
click at [294, 61] on input "Portolio" at bounding box center [376, 61] width 184 height 12
type input "Portfolio"
click at [237, 57] on link "Description" at bounding box center [245, 58] width 59 height 12
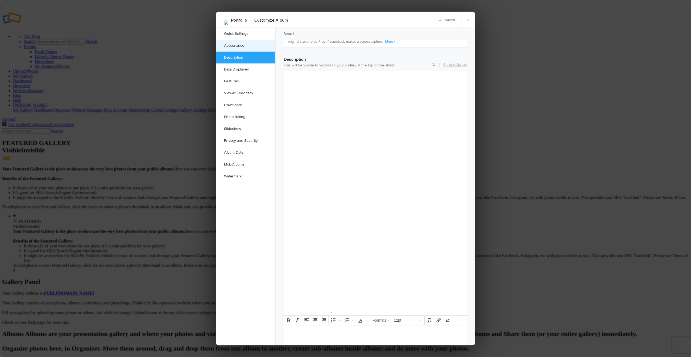
click at [240, 45] on link "Appearance" at bounding box center [245, 46] width 59 height 12
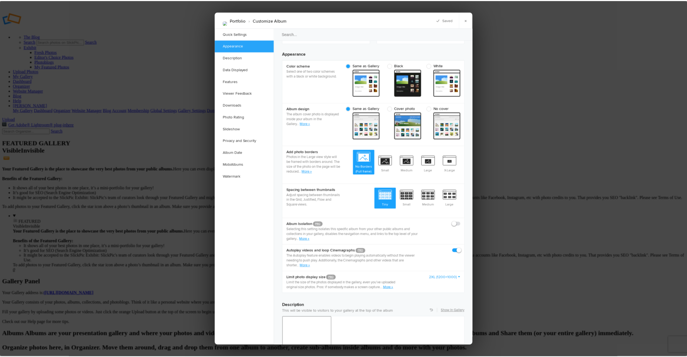
scroll to position [172, 0]
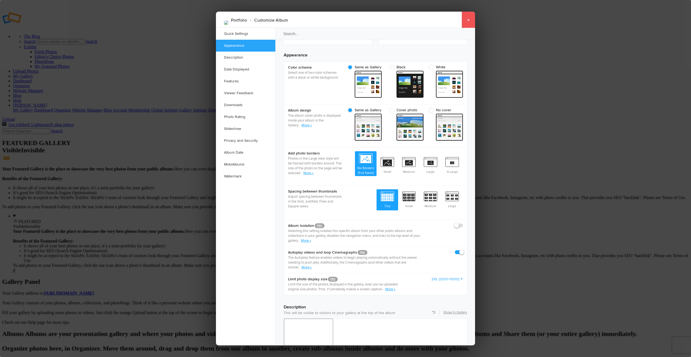
click at [467, 19] on link "×" at bounding box center [469, 20] width 14 height 16
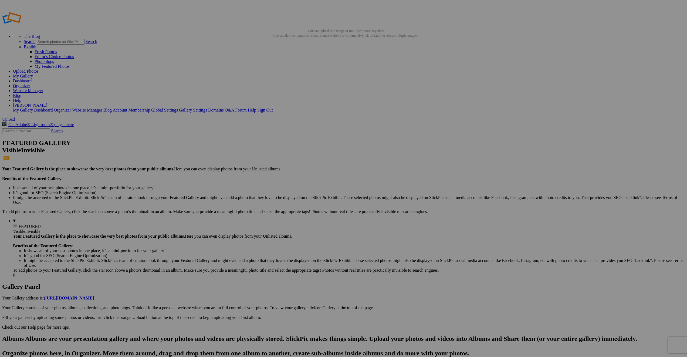
type input "Portfolio"
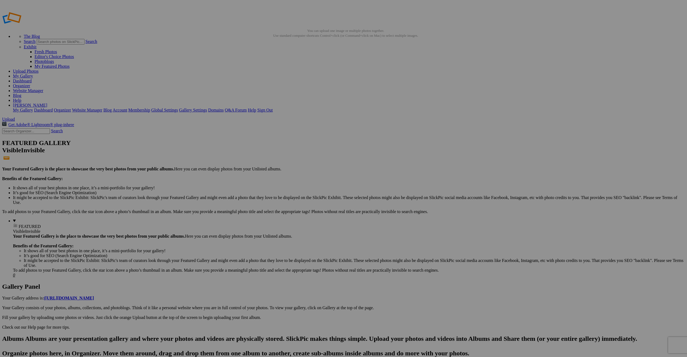
click at [30, 83] on link "Organizer" at bounding box center [21, 85] width 17 height 5
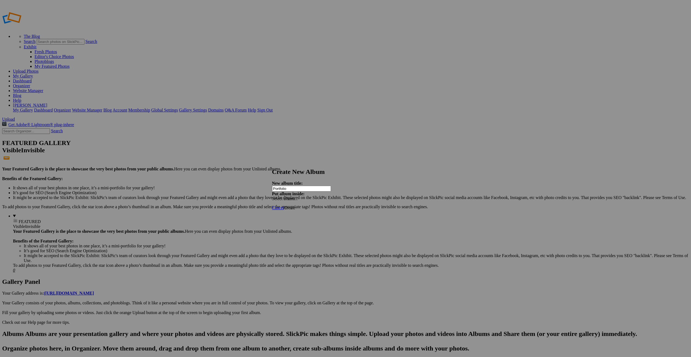
type input "Portfolio"
click at [295, 205] on span "Create" at bounding box center [289, 207] width 11 height 5
click at [284, 210] on span "Cancel" at bounding box center [278, 212] width 12 height 5
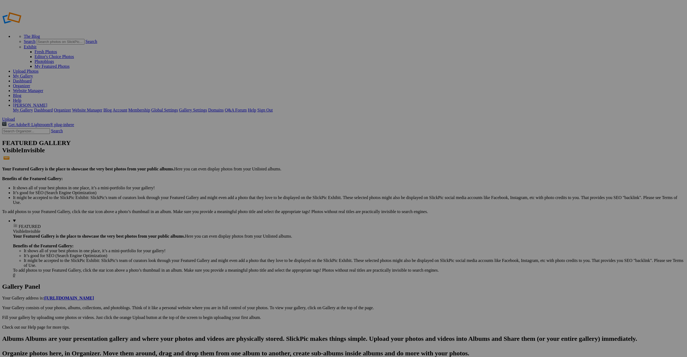
type input "Portfolio"
click at [2, 335] on link at bounding box center [2, 335] width 0 height 0
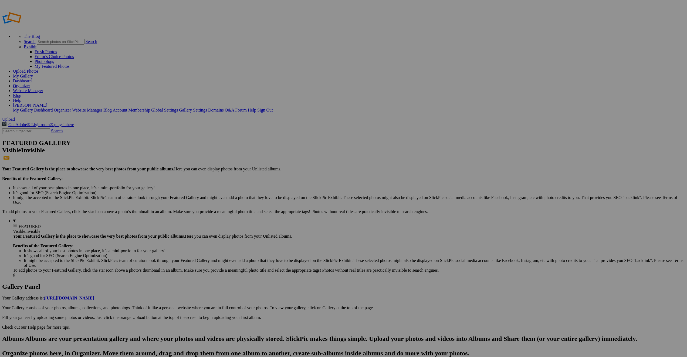
click at [30, 83] on link "Organizer" at bounding box center [21, 85] width 17 height 5
click at [43, 88] on link "Website Manager" at bounding box center [28, 90] width 30 height 5
